Goal: Task Accomplishment & Management: Manage account settings

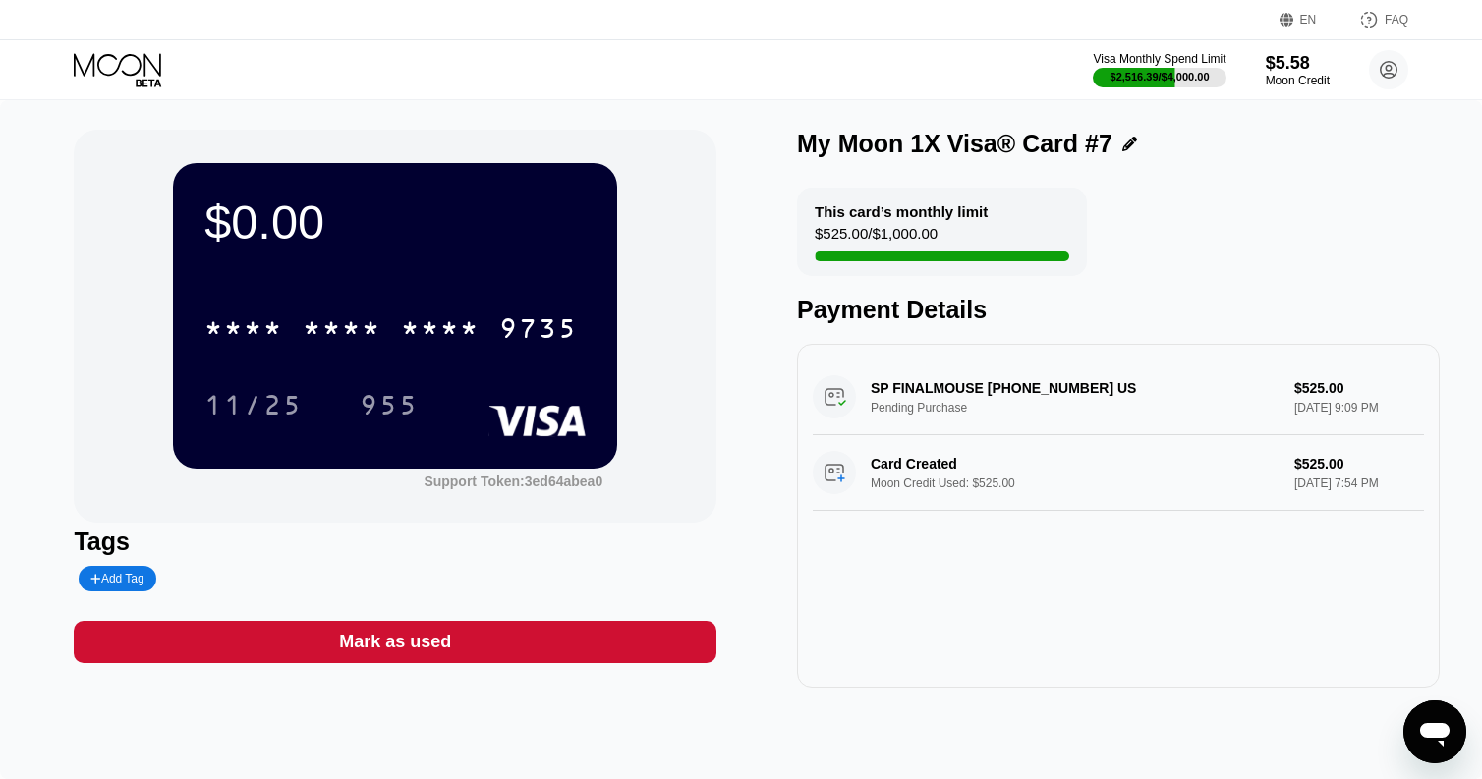
click at [120, 55] on icon at bounding box center [119, 70] width 91 height 34
